Goal: Information Seeking & Learning: Find specific fact

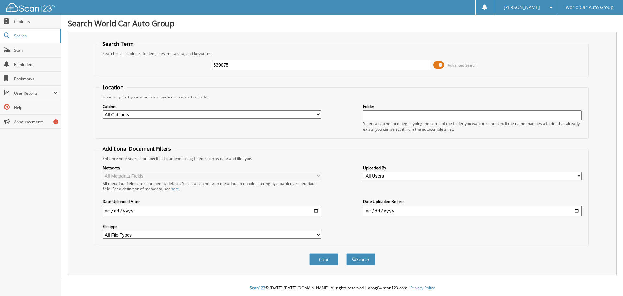
type input "539075"
click at [346, 253] on button "Search" at bounding box center [360, 259] width 29 height 12
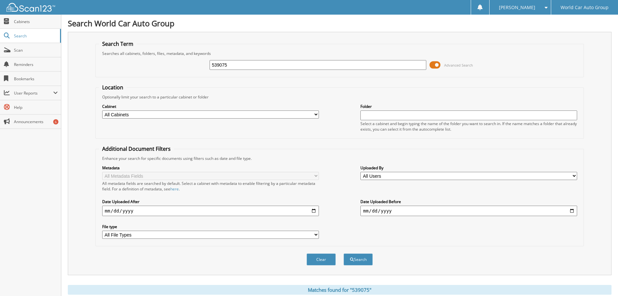
click at [153, 114] on select "All Cabinets WORLD CAR HYUNDAI KIA SOUTH Needs Filing" at bounding box center [210, 114] width 217 height 8
select select "10807"
click at [102, 110] on select "All Cabinets WORLD CAR HYUNDAI KIA SOUTH Needs Filing" at bounding box center [210, 114] width 217 height 8
click at [238, 67] on input "539075" at bounding box center [318, 65] width 217 height 10
click at [344, 253] on button "Search" at bounding box center [358, 259] width 29 height 12
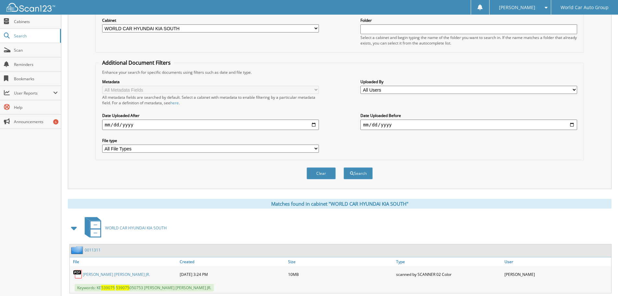
scroll to position [103, 0]
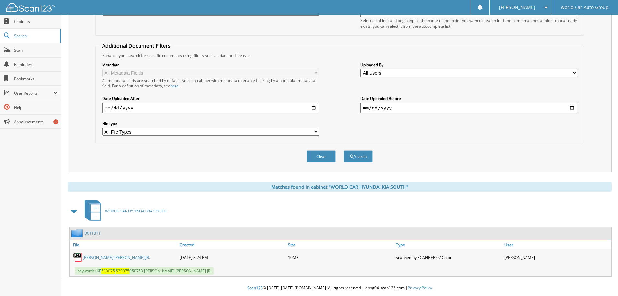
click at [118, 258] on link "[PERSON_NAME] [PERSON_NAME] JR." at bounding box center [116, 257] width 67 height 6
